Goal: Browse casually: Explore the website without a specific task or goal

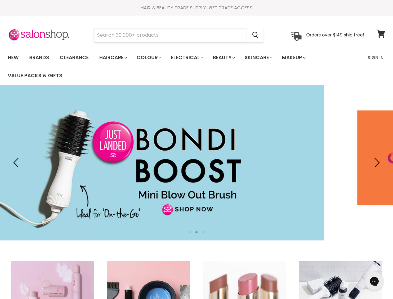
click at [171, 35] on input "Search" at bounding box center [170, 35] width 153 height 14
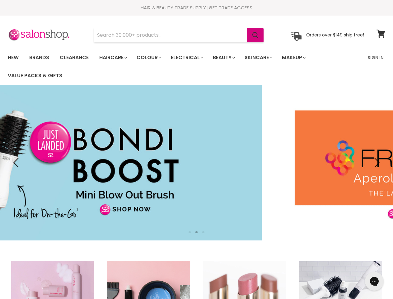
click at [256, 35] on icon "Search" at bounding box center [255, 35] width 6 height 7
click at [115, 58] on link "Haircare" at bounding box center [113, 57] width 36 height 13
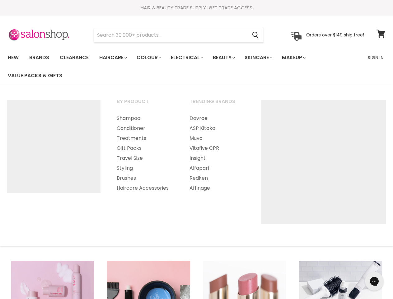
click at [152, 58] on link "Colour" at bounding box center [148, 57] width 33 height 13
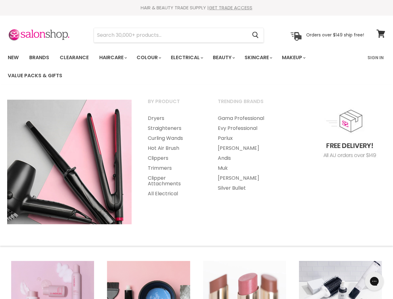
click at [191, 58] on link "Electrical" at bounding box center [186, 57] width 41 height 13
click at [229, 58] on link "Beauty" at bounding box center [223, 57] width 30 height 13
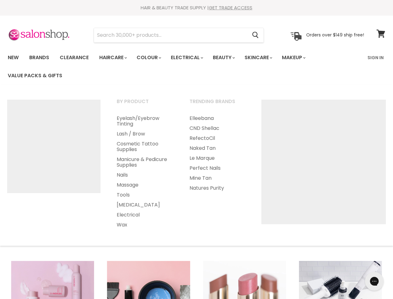
click at [265, 58] on link "Skincare" at bounding box center [258, 57] width 36 height 13
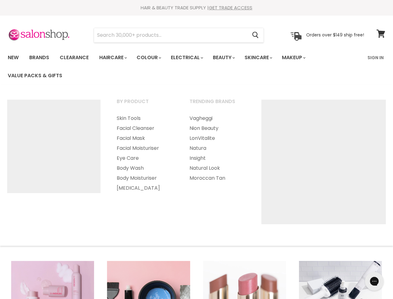
click at [302, 58] on link "Makeup" at bounding box center [293, 57] width 32 height 13
click at [17, 162] on img "Main menu" at bounding box center [53, 146] width 93 height 93
click at [376, 162] on img "Main menu" at bounding box center [323, 162] width 124 height 124
